Goal: Information Seeking & Learning: Learn about a topic

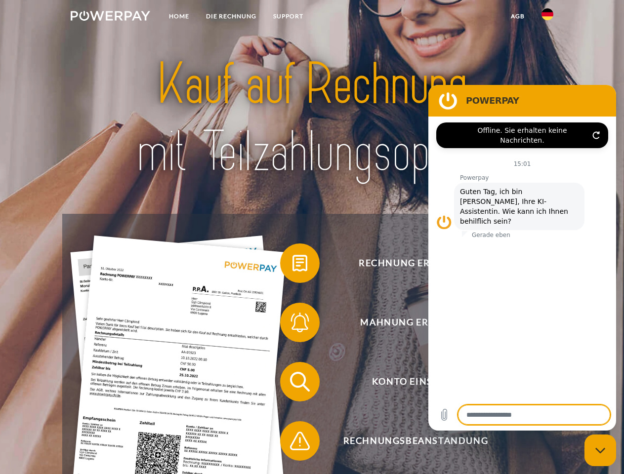
click at [110, 17] on img at bounding box center [111, 16] width 80 height 10
click at [547, 17] on img at bounding box center [548, 14] width 12 height 12
click at [517, 16] on link "agb" at bounding box center [518, 16] width 31 height 18
click at [293, 265] on span at bounding box center [284, 263] width 49 height 49
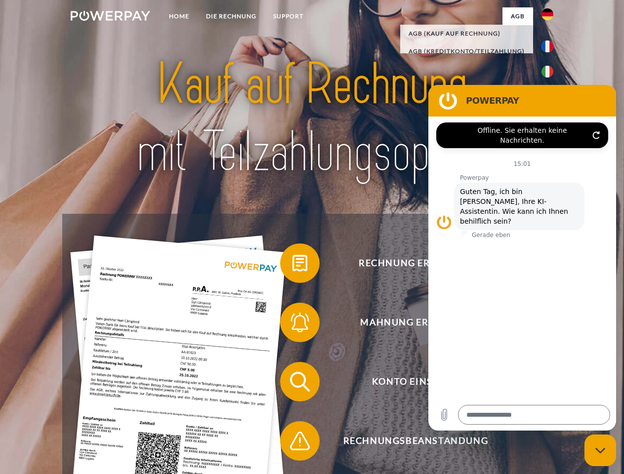
click at [293, 325] on span at bounding box center [284, 322] width 49 height 49
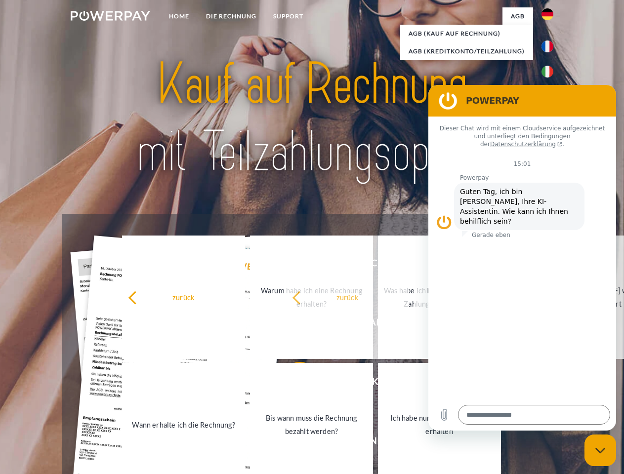
click at [293, 384] on link "Bis wann muss die Rechnung bezahlt werden?" at bounding box center [311, 425] width 123 height 124
click at [293, 443] on span at bounding box center [284, 441] width 49 height 49
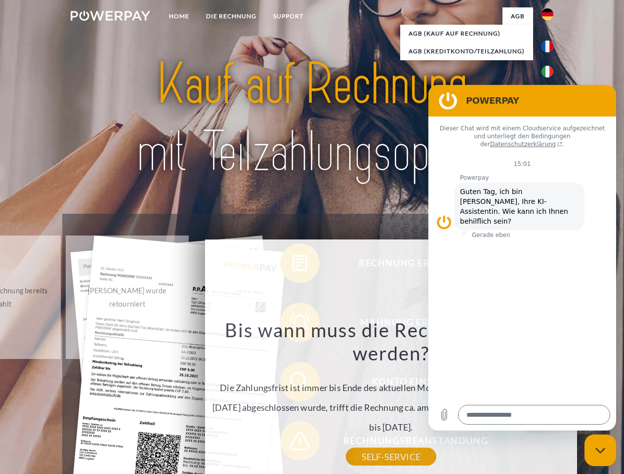
click at [600, 451] on icon "Messaging-Fenster schließen" at bounding box center [600, 451] width 10 height 6
type textarea "*"
